Goal: Navigation & Orientation: Find specific page/section

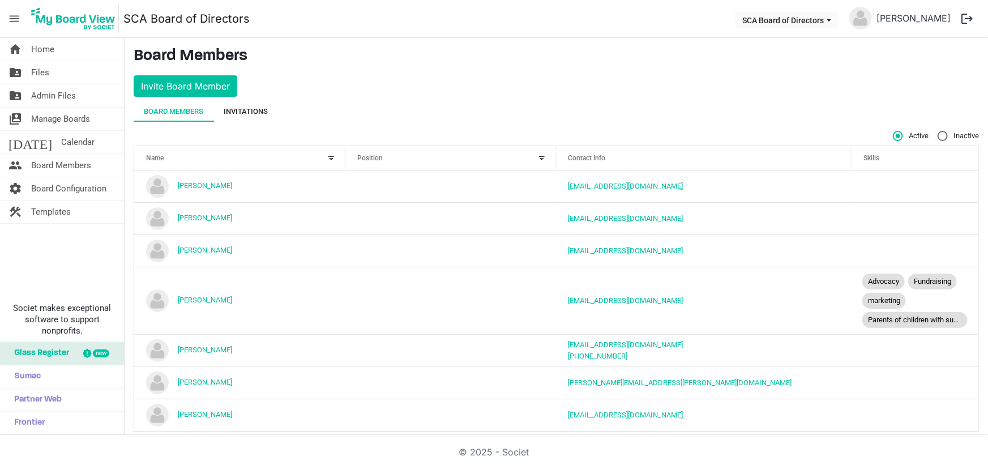
click at [236, 110] on div "Invitations" at bounding box center [246, 111] width 44 height 11
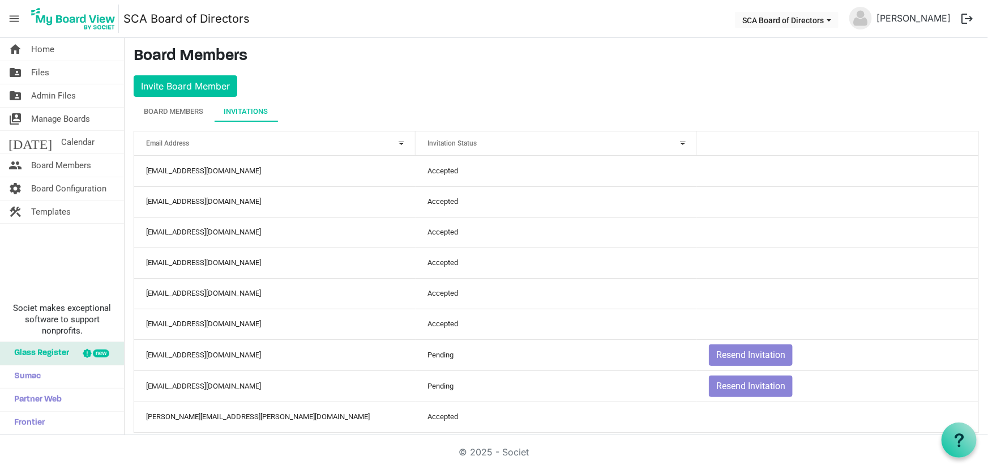
click at [970, 16] on button "logout" at bounding box center [967, 19] width 24 height 24
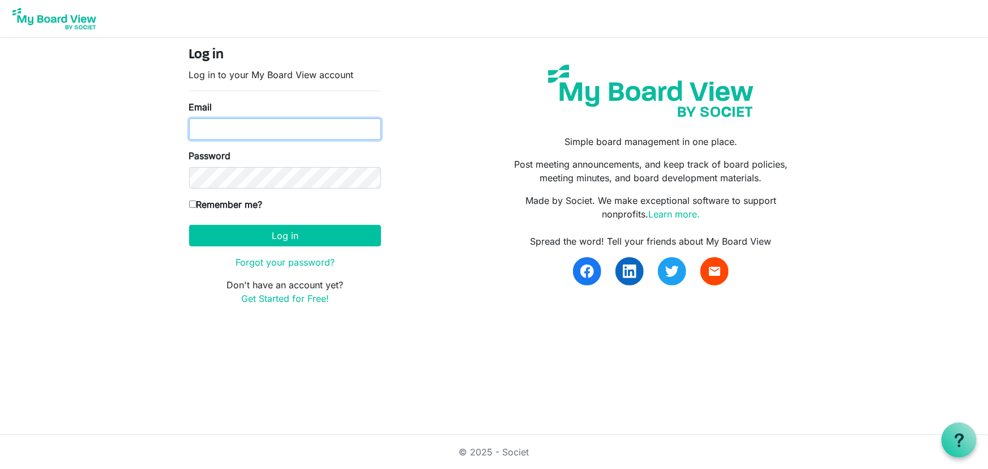
type input "[EMAIL_ADDRESS][DOMAIN_NAME]"
